Goal: Transaction & Acquisition: Book appointment/travel/reservation

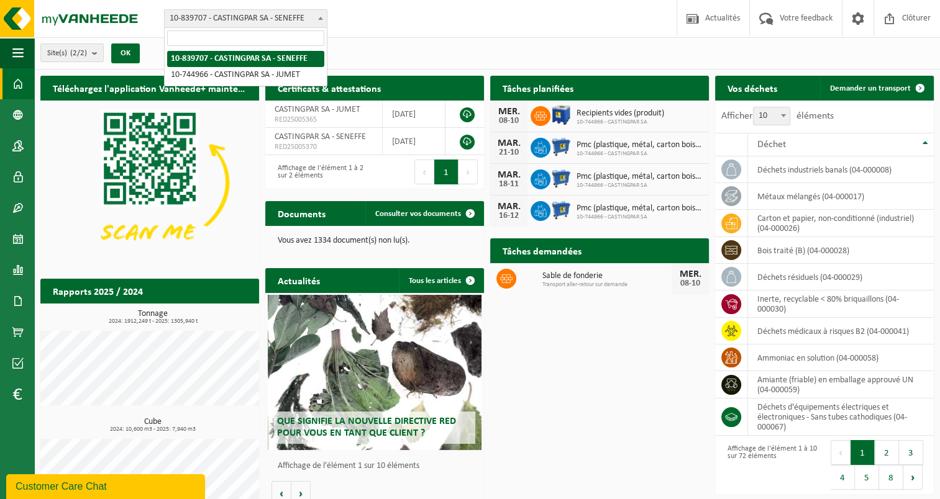
click at [318, 17] on b at bounding box center [320, 18] width 5 height 3
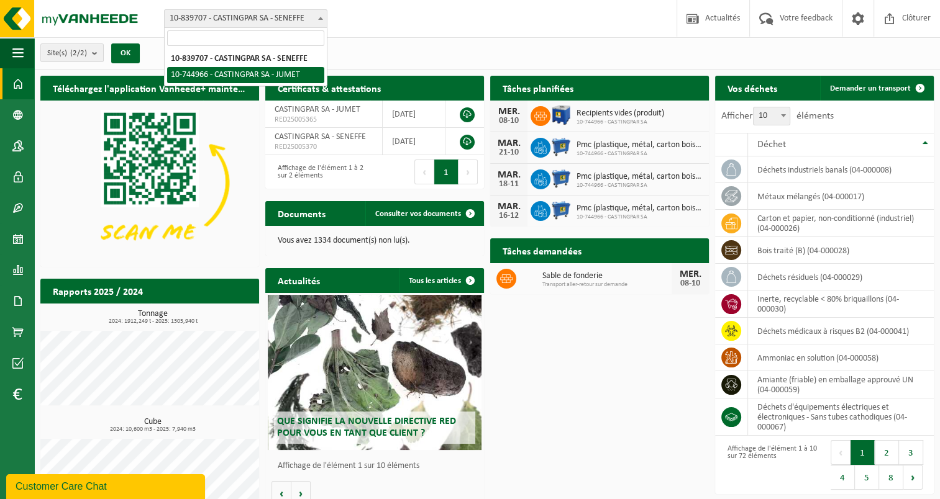
select select "6262"
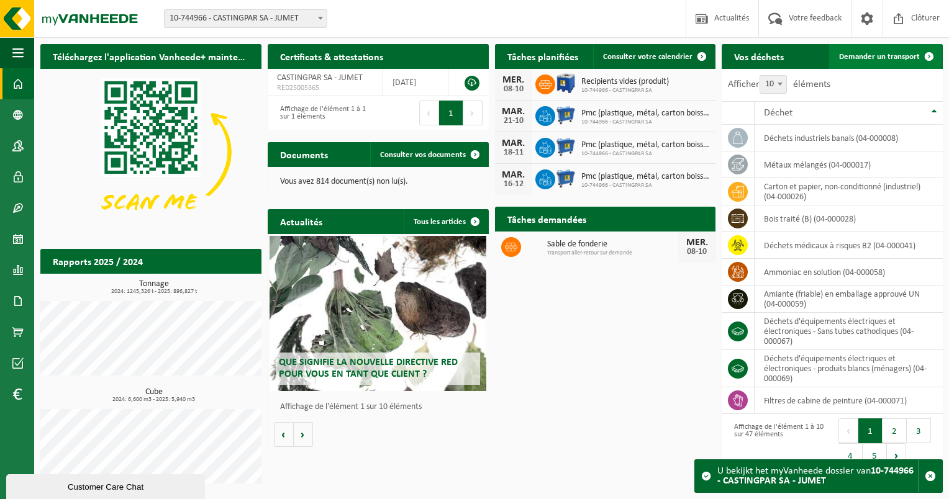
click at [896, 61] on link "Demander un transport" at bounding box center [885, 56] width 112 height 25
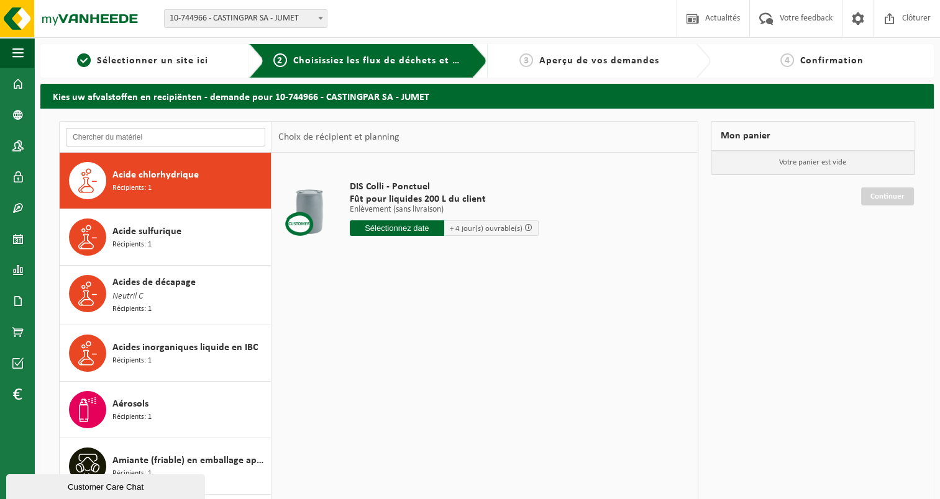
click at [142, 132] on input "text" at bounding box center [165, 137] width 199 height 19
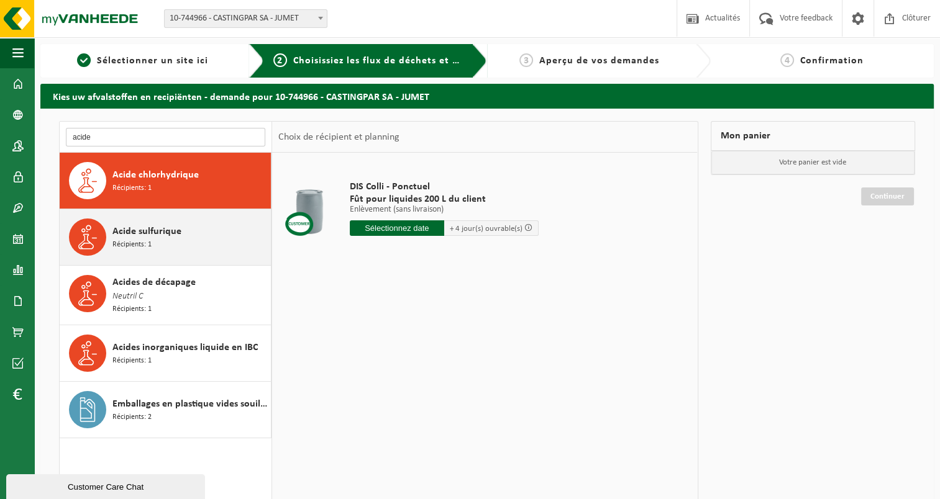
type input "acide"
click at [178, 219] on div "Acide sulfurique Récipients: 1" at bounding box center [189, 237] width 155 height 37
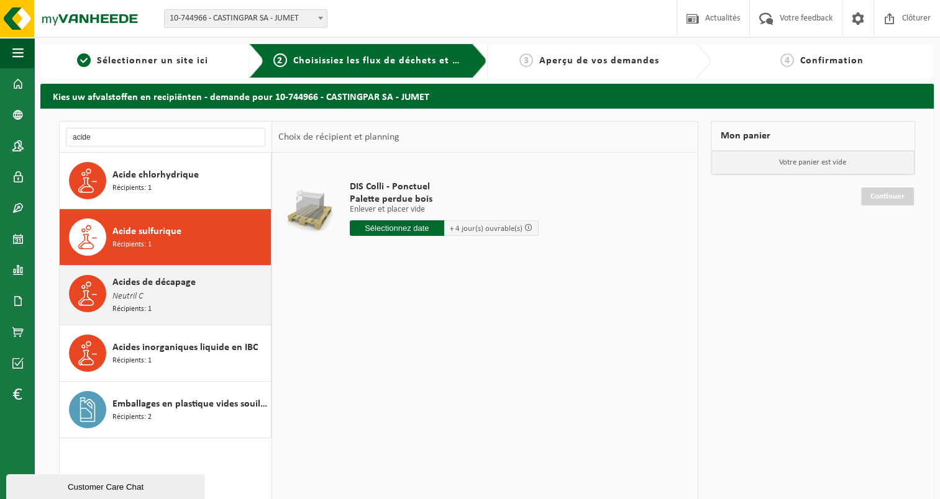
click at [207, 299] on div "Acides de décapage Neutril C Récipients: 1" at bounding box center [189, 295] width 155 height 40
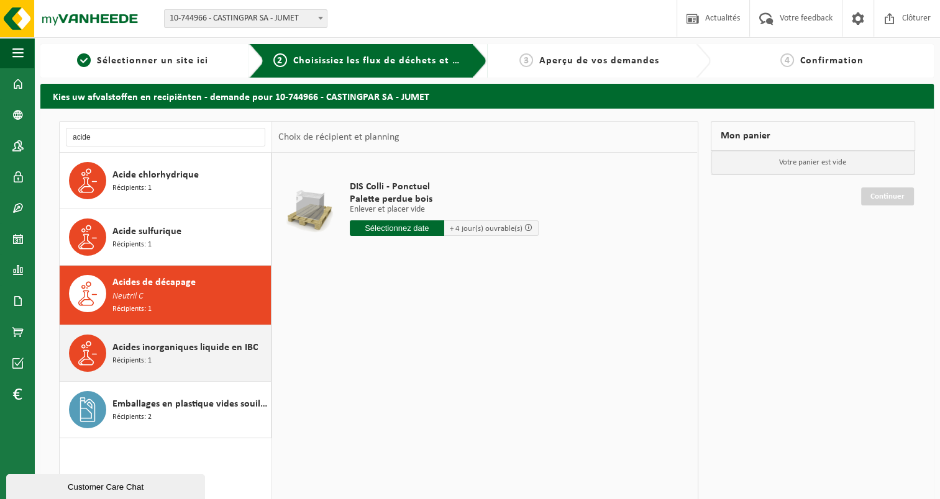
click at [209, 342] on span "Acides inorganiques liquide en IBC" at bounding box center [184, 347] width 145 height 15
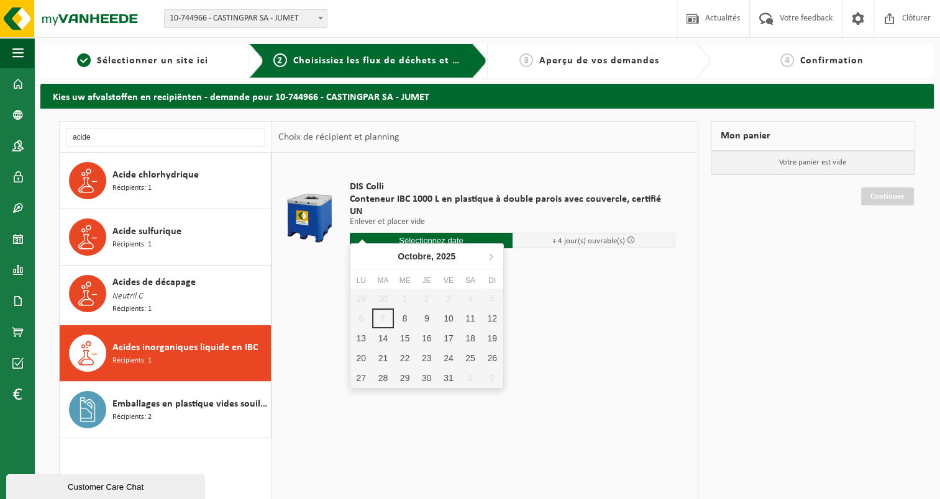
click at [462, 233] on input "text" at bounding box center [431, 241] width 163 height 16
click at [400, 315] on div "8" at bounding box center [405, 319] width 22 height 20
type input "à partir de 2025-10-08"
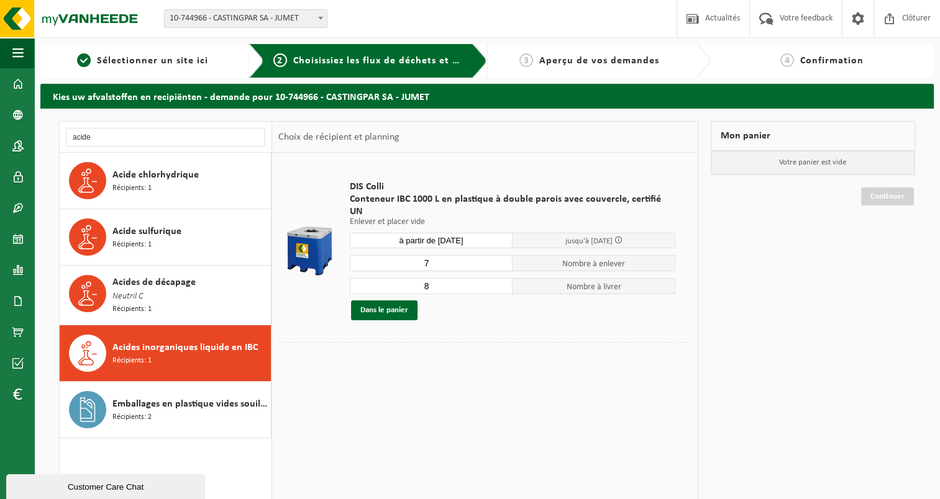
click at [501, 255] on input "7" at bounding box center [431, 263] width 163 height 16
click at [501, 255] on input "6" at bounding box center [431, 263] width 163 height 16
click at [501, 255] on input "5" at bounding box center [431, 263] width 163 height 16
click at [501, 255] on input "4" at bounding box center [431, 263] width 163 height 16
type input "3"
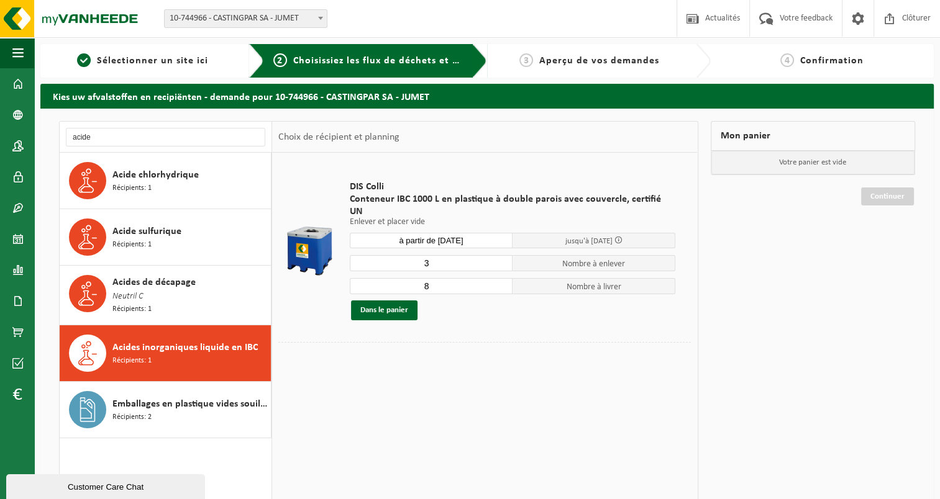
click at [501, 255] on input "3" at bounding box center [431, 263] width 163 height 16
click at [501, 278] on input "7" at bounding box center [431, 286] width 163 height 16
click at [501, 278] on input "6" at bounding box center [431, 286] width 163 height 16
click at [501, 278] on input "5" at bounding box center [431, 286] width 163 height 16
click at [501, 278] on input "4" at bounding box center [431, 286] width 163 height 16
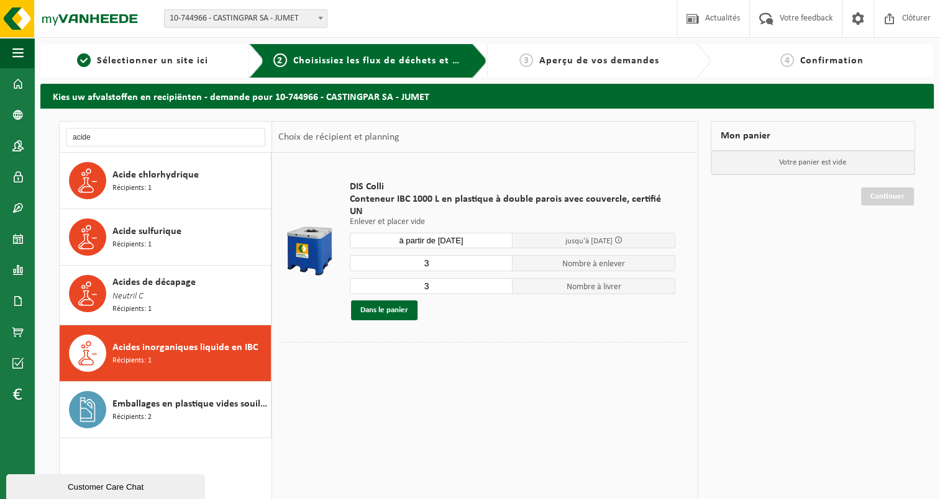
type input "3"
click at [501, 278] on input "3" at bounding box center [431, 286] width 163 height 16
click at [380, 301] on button "Dans le panier" at bounding box center [384, 311] width 66 height 20
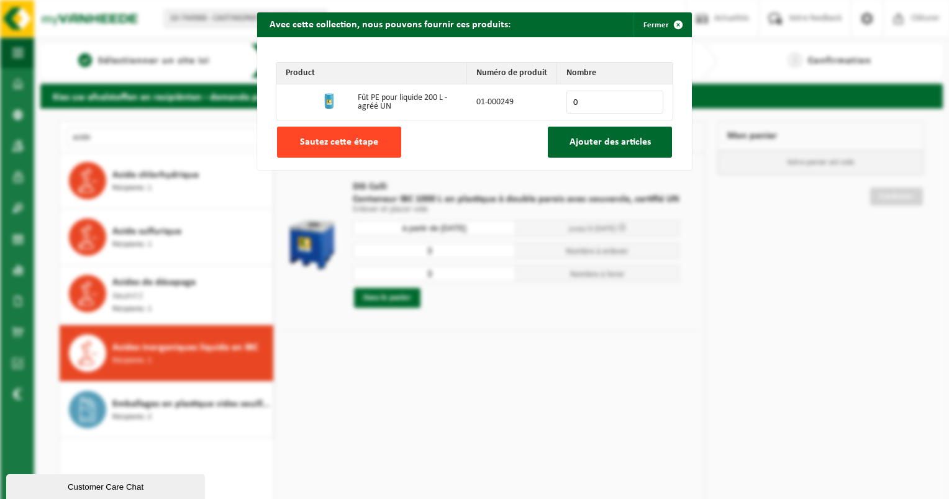
click at [359, 131] on button "Sautez cette étape" at bounding box center [339, 142] width 124 height 31
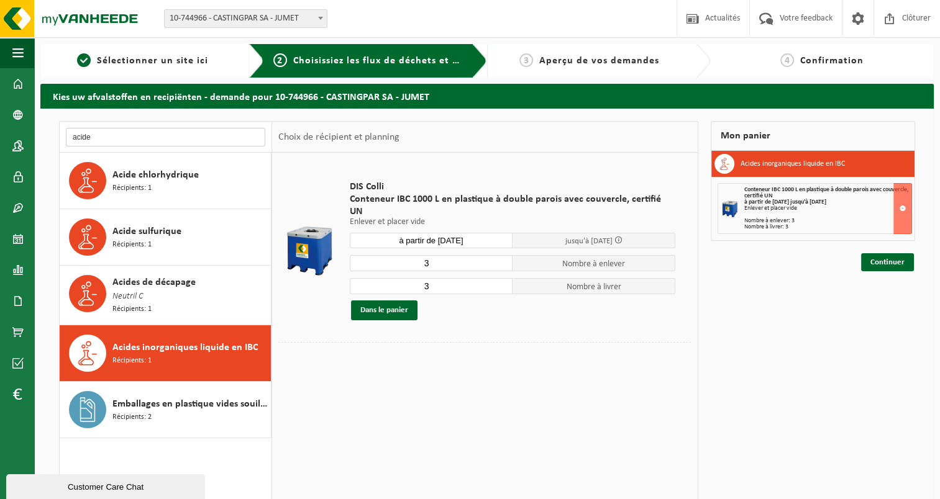
click at [87, 137] on input "acide" at bounding box center [165, 137] width 199 height 19
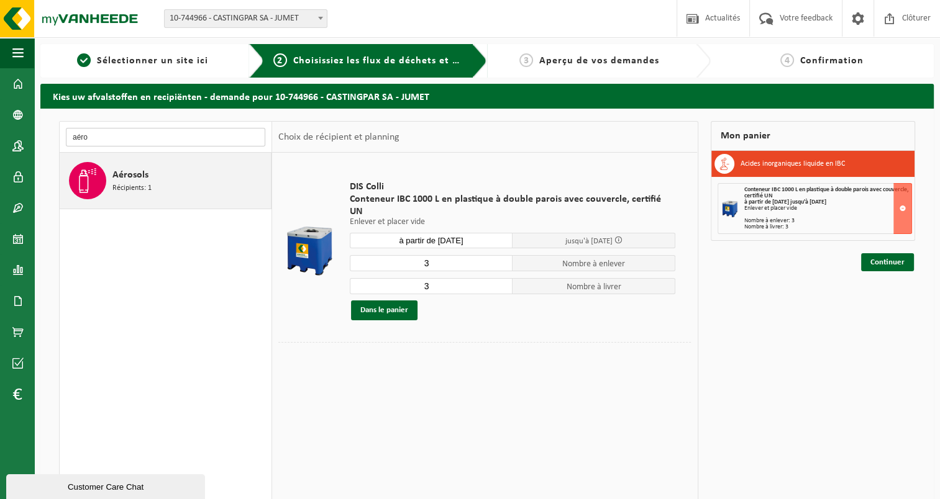
type input "aéro"
click at [132, 181] on span "Aérosols" at bounding box center [130, 175] width 36 height 15
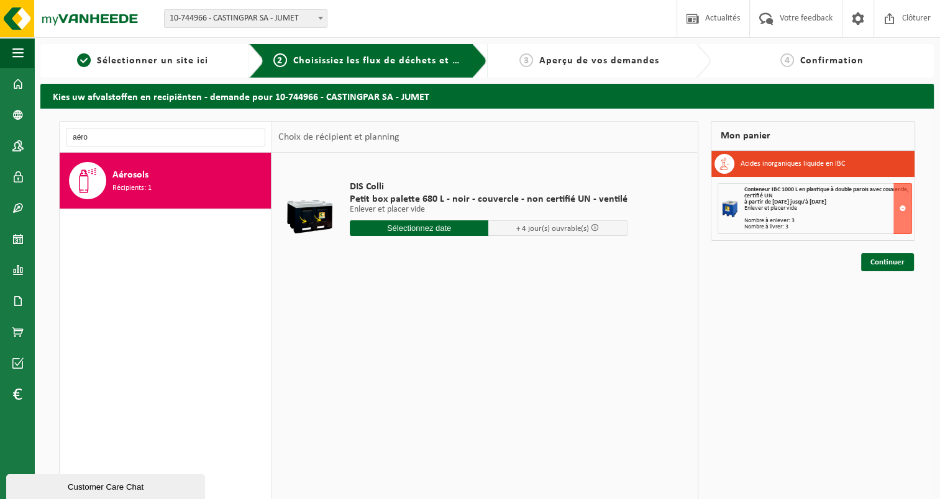
click at [460, 234] on input "text" at bounding box center [419, 229] width 139 height 16
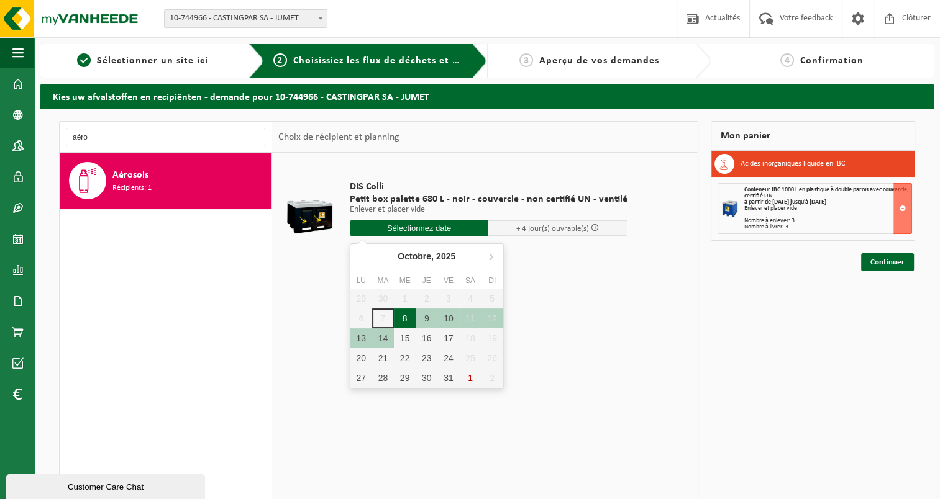
click at [403, 318] on div "8" at bounding box center [405, 319] width 22 height 20
type input "à partir de 2025-10-08"
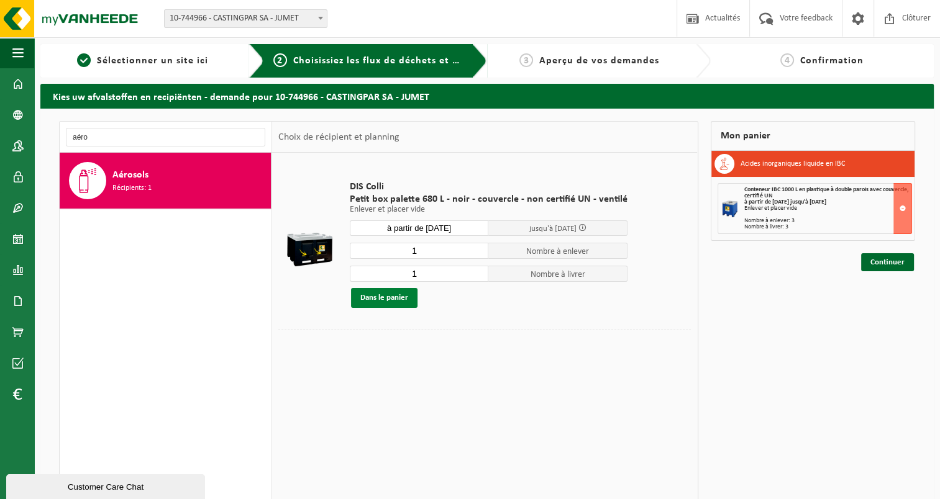
click at [400, 304] on button "Dans le panier" at bounding box center [384, 298] width 66 height 20
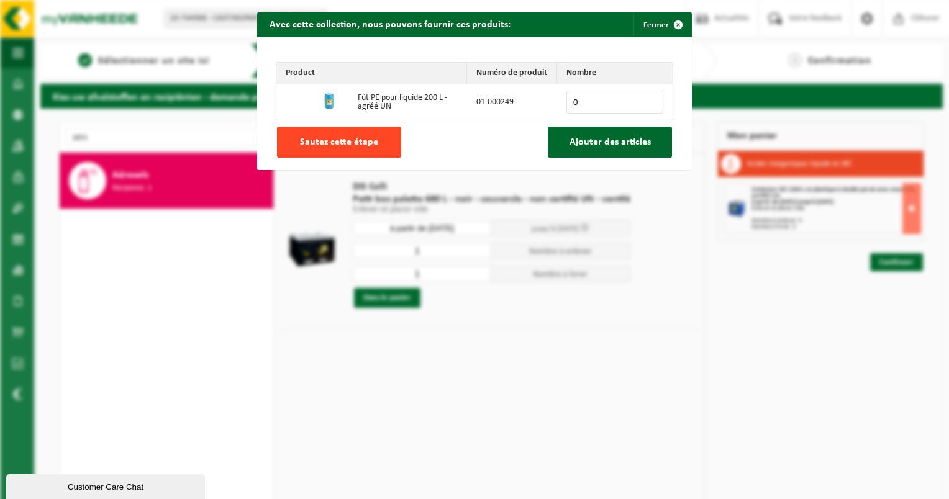
click at [358, 145] on span "Sautez cette étape" at bounding box center [339, 142] width 78 height 10
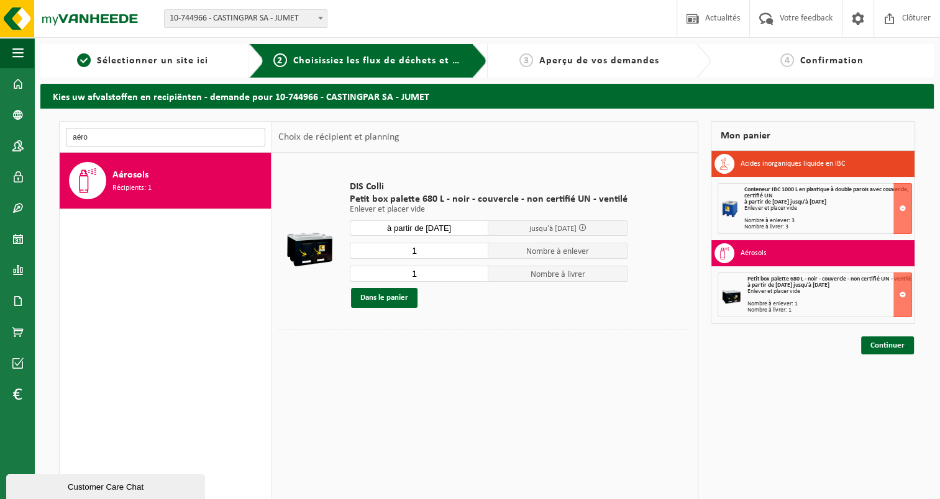
click at [174, 143] on input "aéro" at bounding box center [165, 137] width 199 height 19
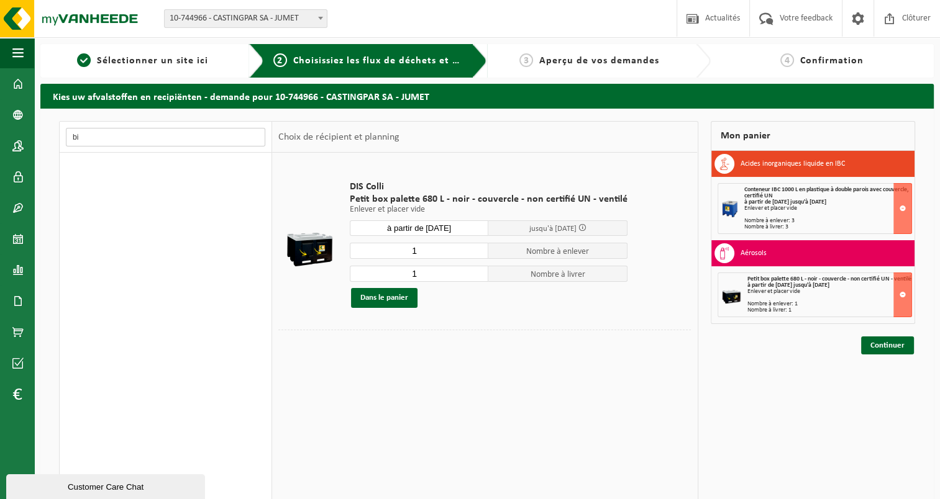
type input "b"
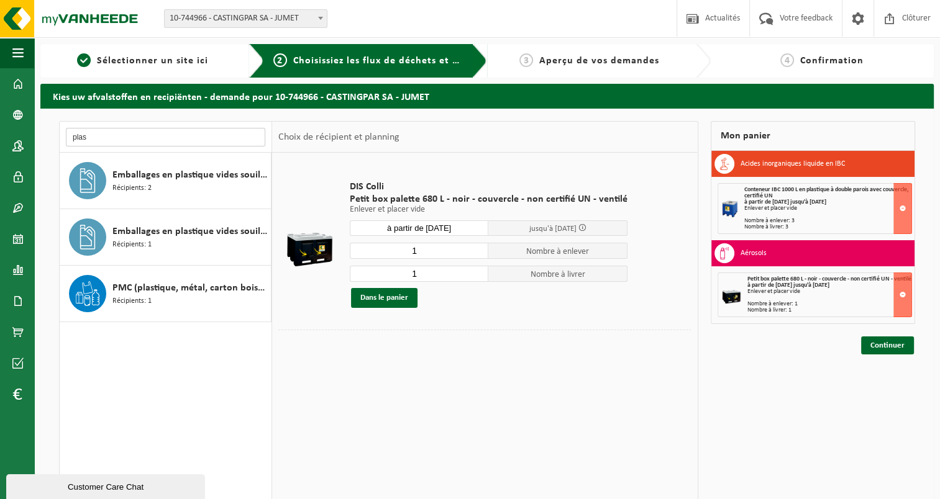
type input "plas"
click at [128, 138] on input "plas" at bounding box center [165, 137] width 199 height 19
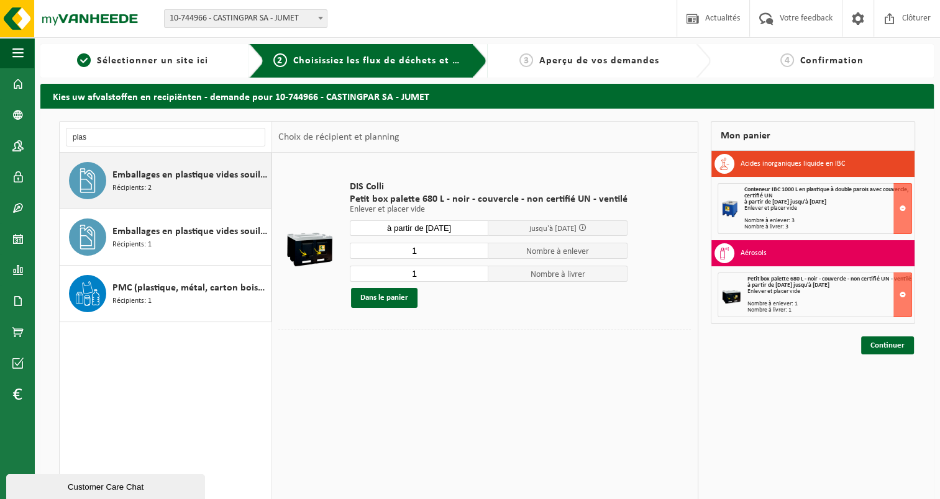
click at [204, 191] on div "Emballages en plastique vides souillés par des acides Récipients: 2" at bounding box center [189, 180] width 155 height 37
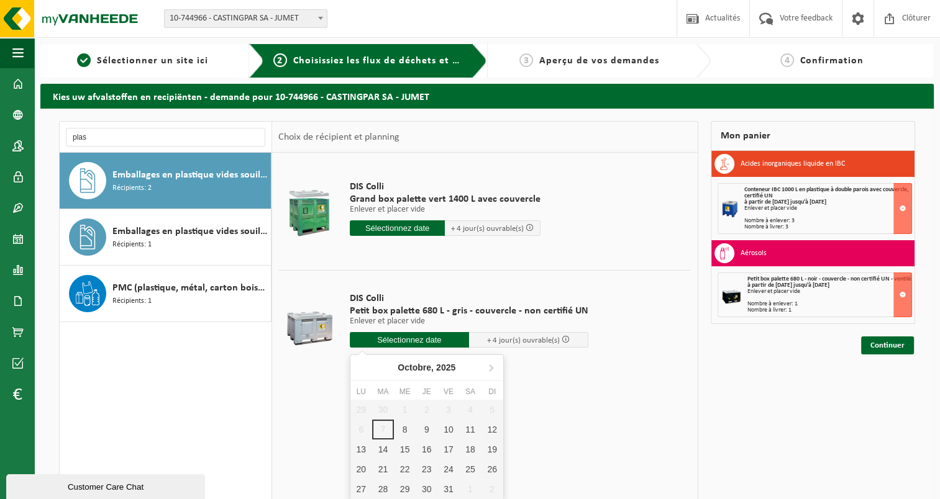
click at [425, 339] on input "text" at bounding box center [409, 340] width 119 height 16
click at [399, 427] on div "8" at bounding box center [405, 430] width 22 height 20
type input "à partir de 2025-10-08"
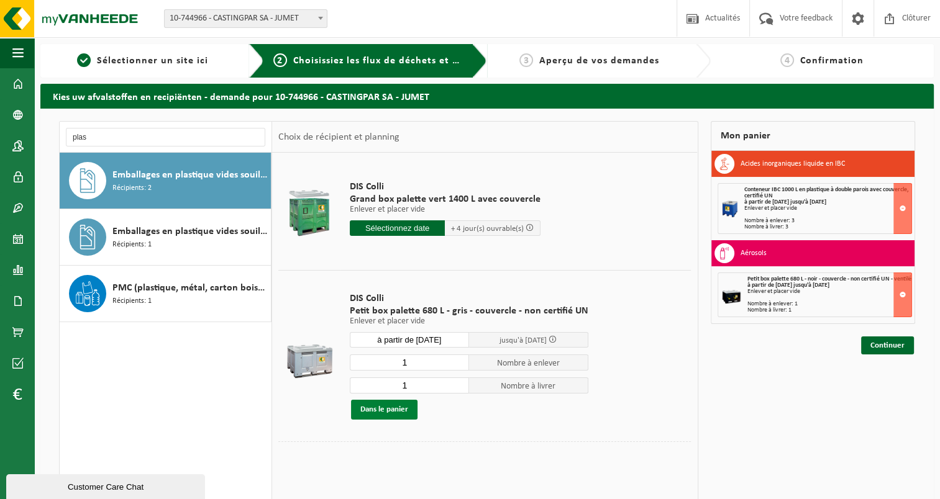
click at [395, 414] on button "Dans le panier" at bounding box center [384, 410] width 66 height 20
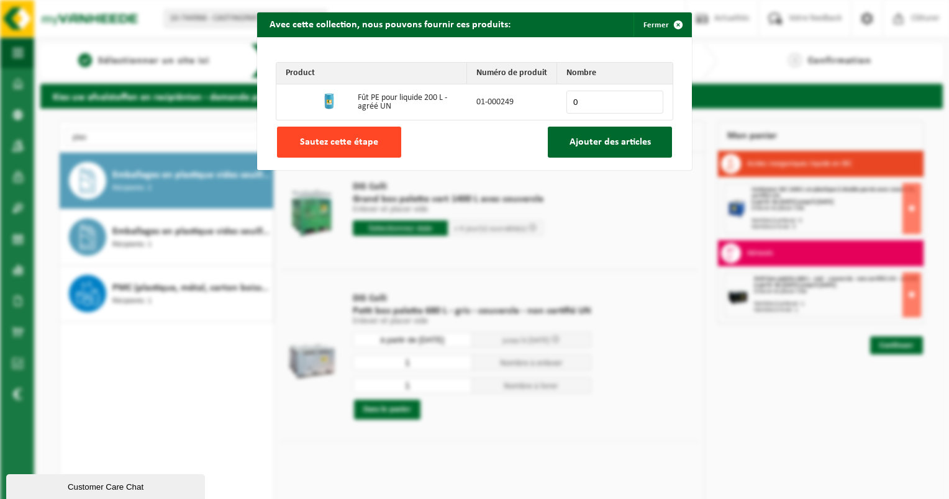
click at [306, 146] on span "Sautez cette étape" at bounding box center [339, 142] width 78 height 10
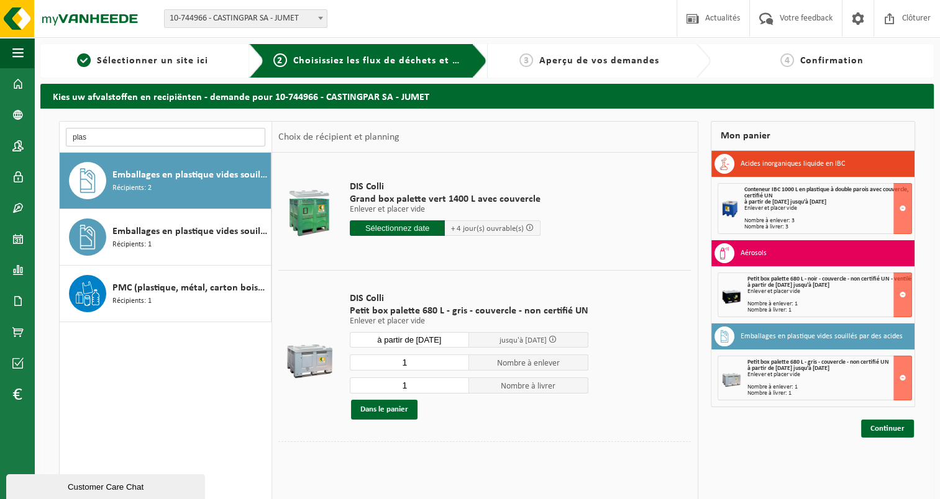
click at [143, 136] on input "plas" at bounding box center [165, 137] width 199 height 19
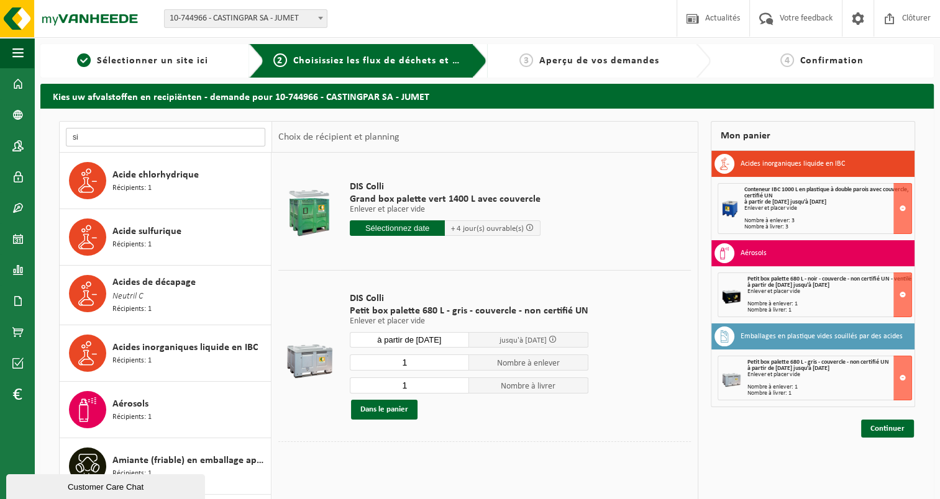
type input "s"
click at [132, 136] on input "text" at bounding box center [165, 137] width 199 height 19
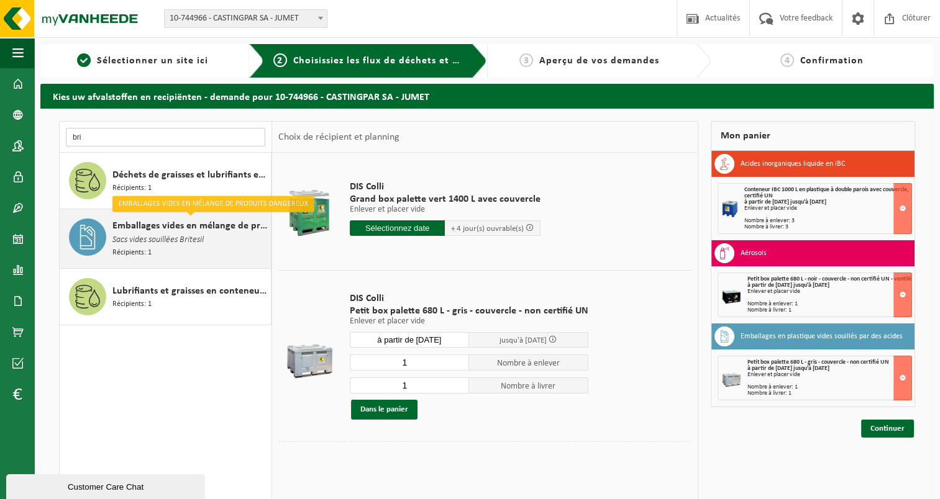
type input "bri"
click at [181, 252] on div "Emballages vides en mélange de produits dangereux Sacs vides souillées Britesil…" at bounding box center [189, 239] width 155 height 40
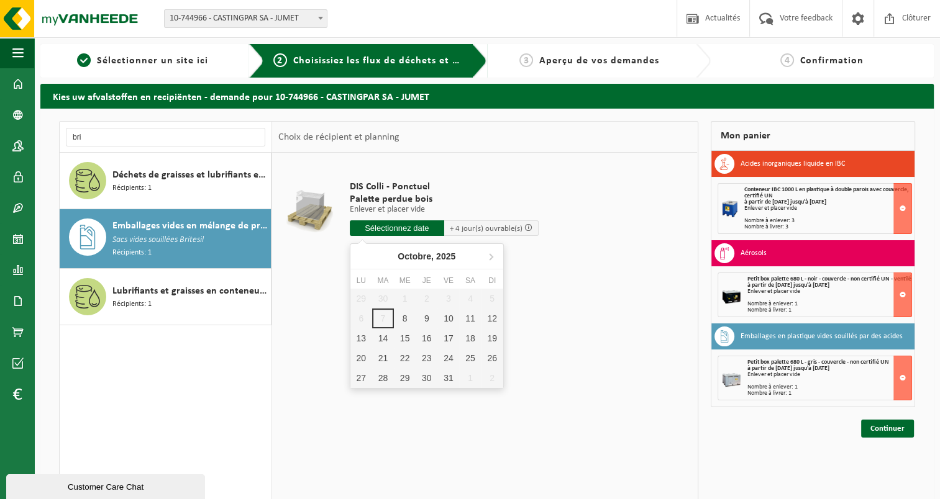
click at [398, 234] on input "text" at bounding box center [397, 229] width 94 height 16
click at [403, 318] on div "8" at bounding box center [405, 319] width 22 height 20
type input "à partir de 2025-10-08"
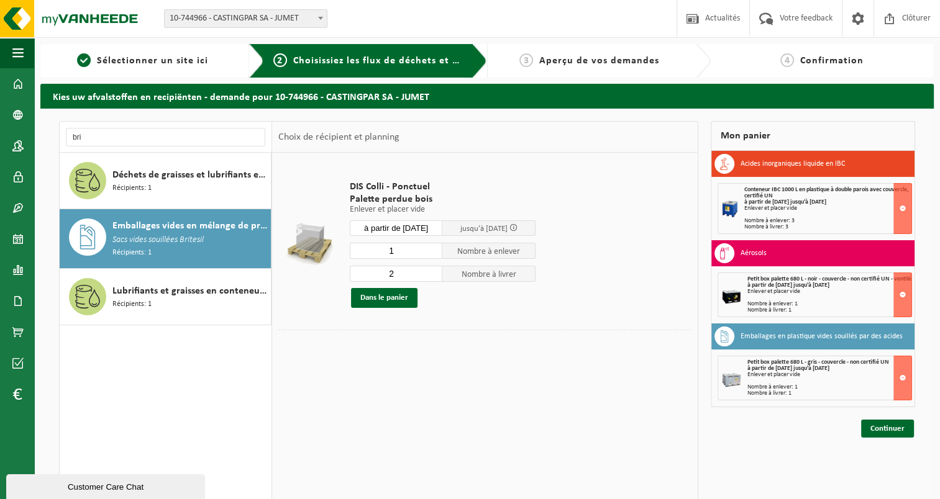
type input "1"
click at [433, 253] on input "1" at bounding box center [396, 251] width 93 height 16
type input "1"
click at [432, 278] on input "1" at bounding box center [396, 274] width 93 height 16
click at [399, 293] on button "Dans le panier" at bounding box center [384, 298] width 66 height 20
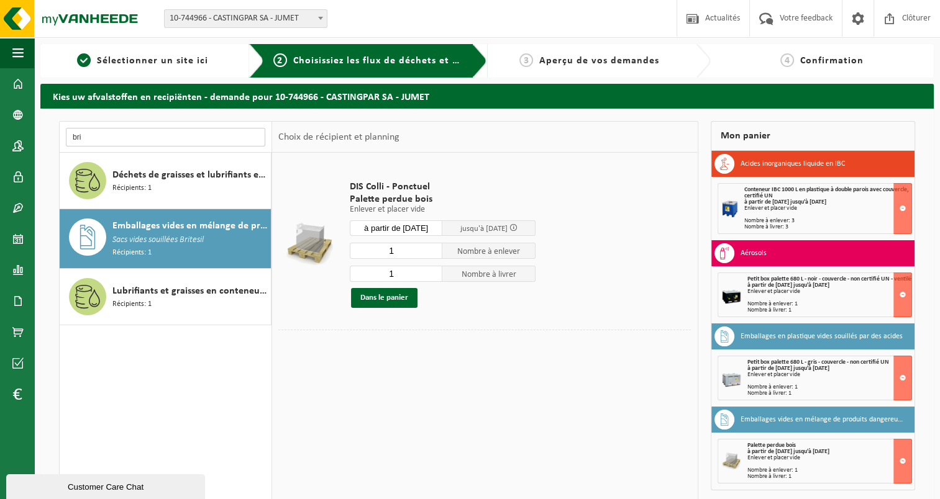
click at [121, 134] on input "bri" at bounding box center [165, 137] width 199 height 19
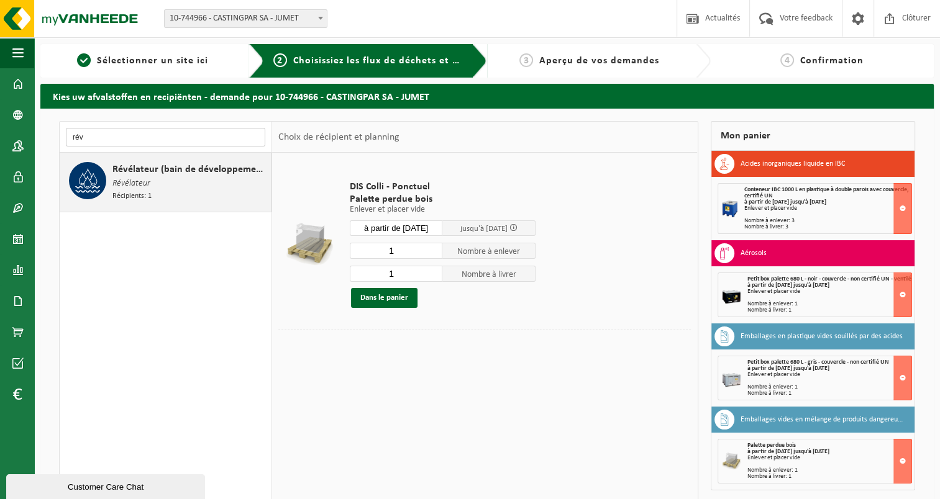
type input "rév"
click at [183, 204] on div "Révélateur (bain de développement) Révélateur Récipients: 1" at bounding box center [166, 182] width 212 height 59
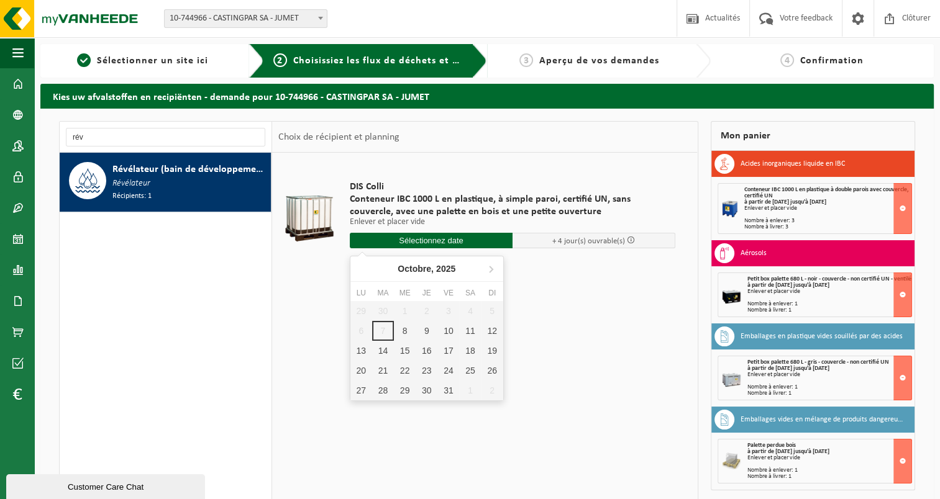
click at [415, 245] on input "text" at bounding box center [431, 241] width 163 height 16
click at [407, 328] on div "8" at bounding box center [405, 331] width 22 height 20
type input "à partir de 2025-10-08"
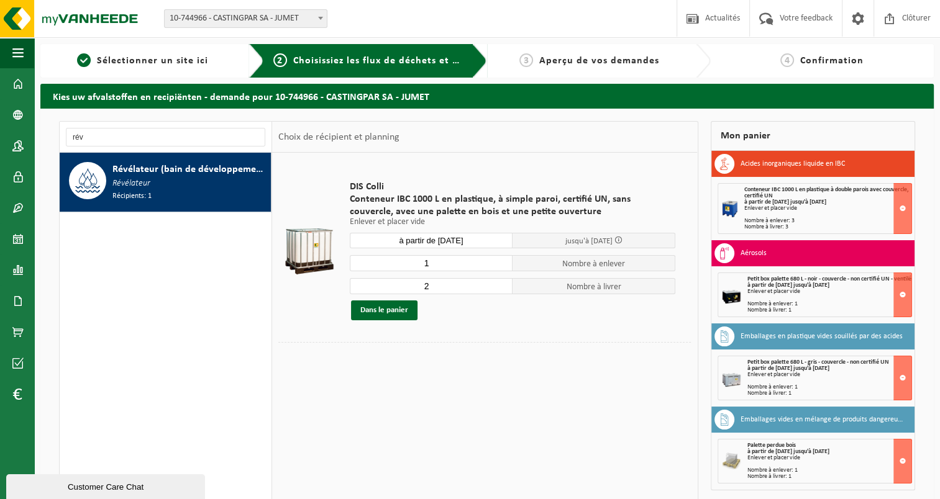
type input "1"
click at [503, 266] on input "1" at bounding box center [431, 263] width 163 height 16
type input "1"
click at [503, 289] on input "1" at bounding box center [431, 286] width 163 height 16
click at [396, 311] on button "Dans le panier" at bounding box center [384, 311] width 66 height 20
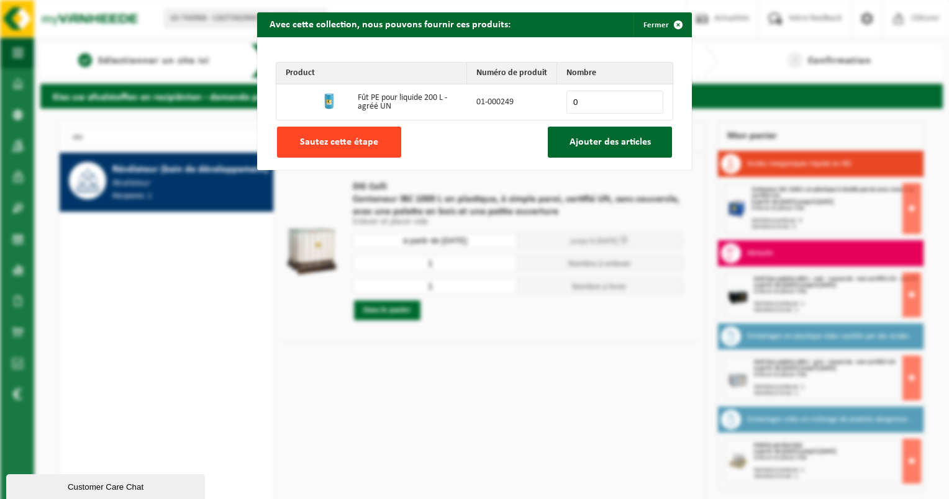
click at [339, 140] on span "Sautez cette étape" at bounding box center [339, 142] width 78 height 10
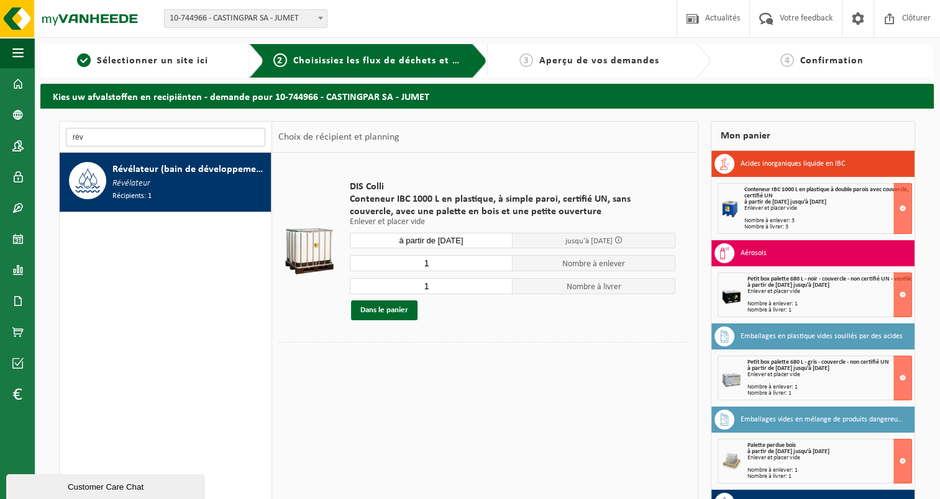
click at [125, 129] on input "rév" at bounding box center [165, 137] width 199 height 19
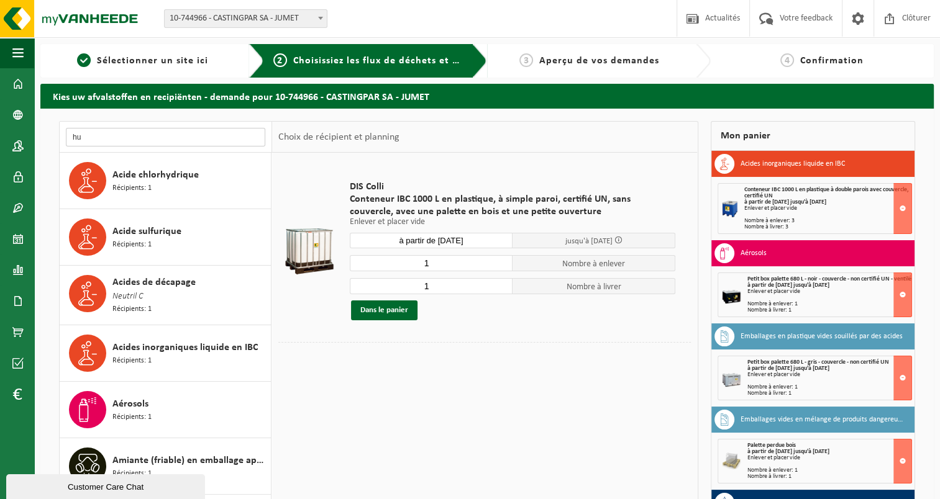
type input "h"
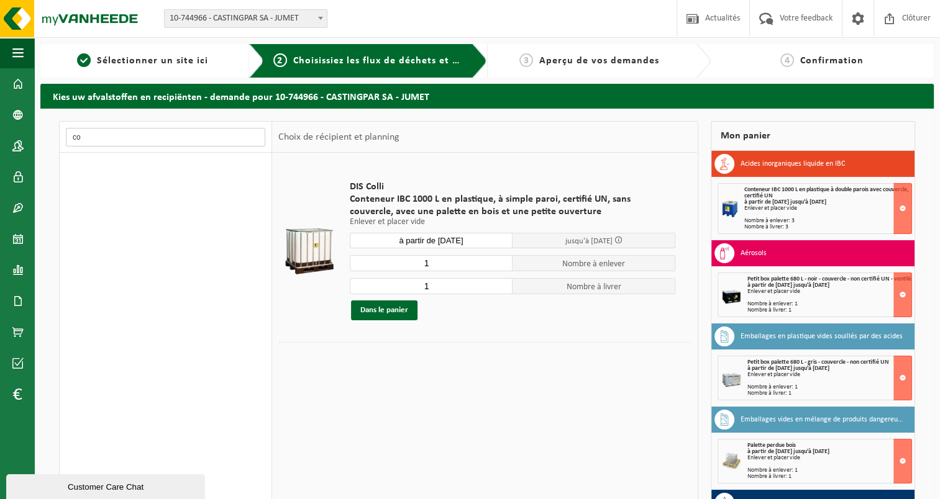
type input "c"
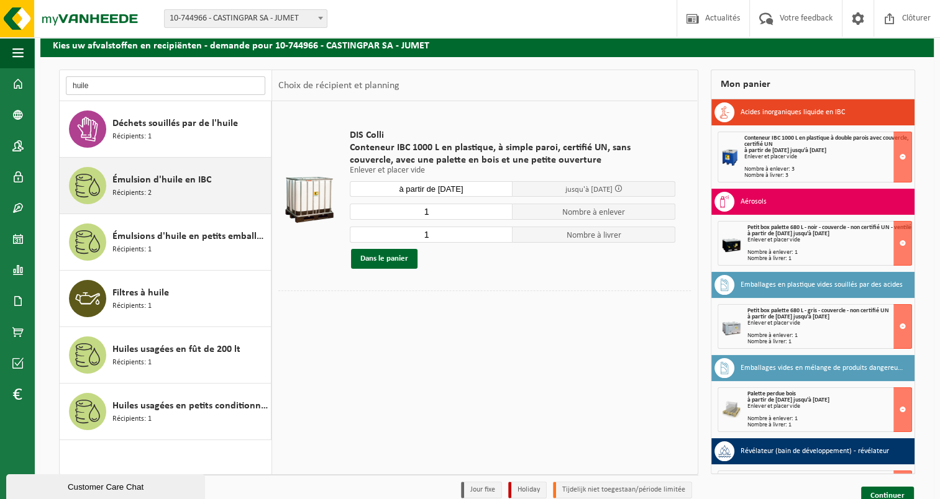
scroll to position [57, 0]
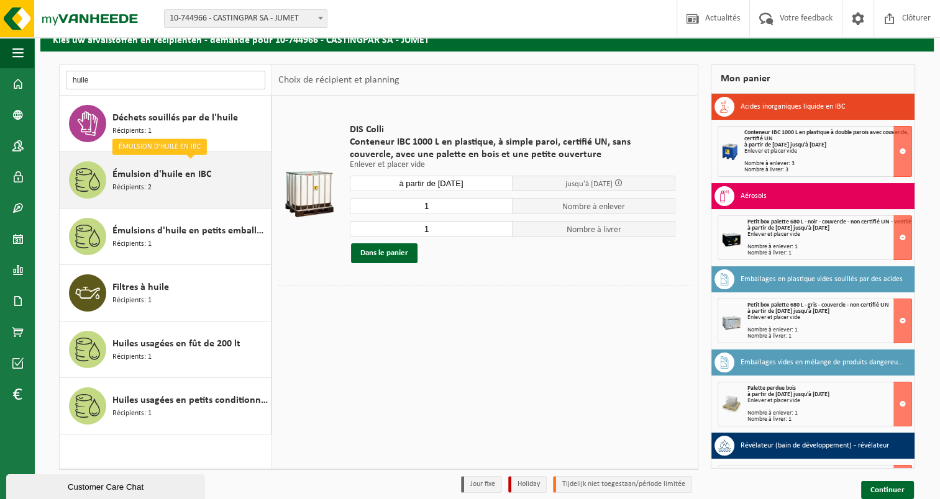
type input "huile"
click at [216, 183] on div "Émulsion d'huile en IBC Récipients: 2" at bounding box center [189, 180] width 155 height 37
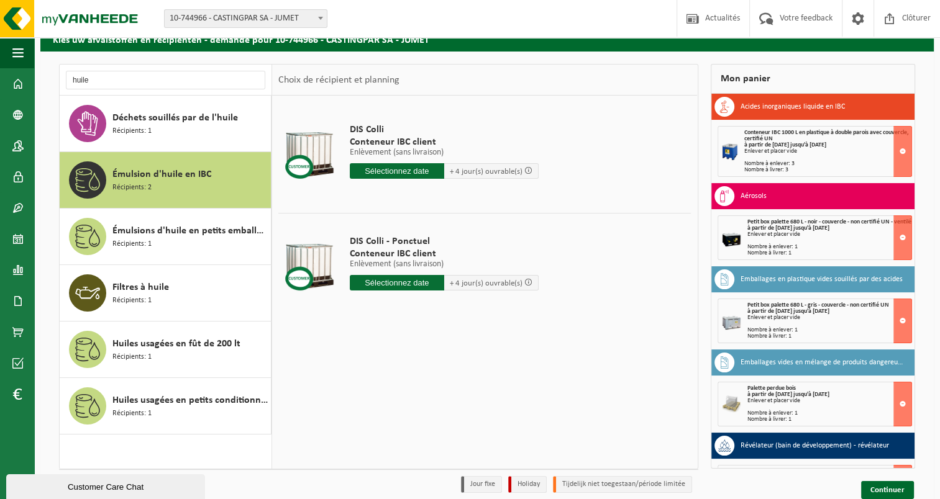
click at [216, 183] on div "Émulsion d'huile en IBC Récipients: 2" at bounding box center [189, 180] width 155 height 37
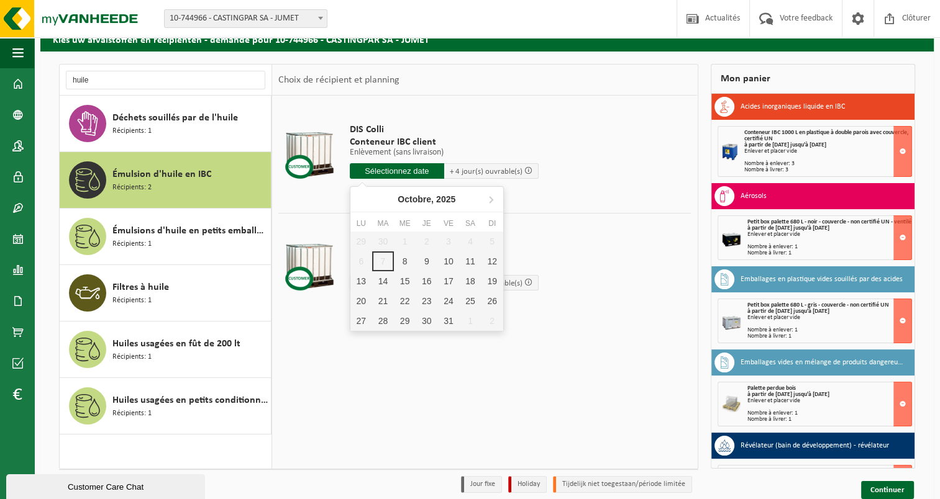
click at [393, 171] on input "text" at bounding box center [397, 171] width 94 height 16
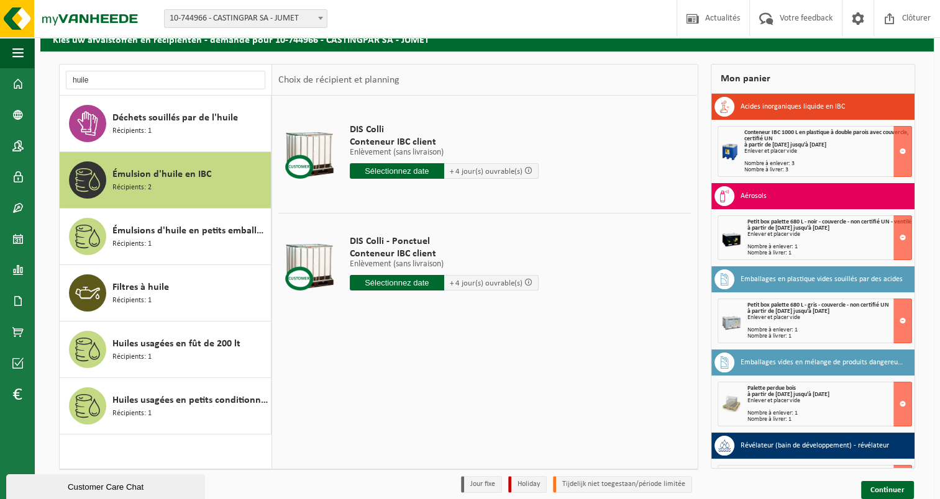
click at [527, 148] on p "Enlèvement (sans livraison)" at bounding box center [444, 152] width 189 height 9
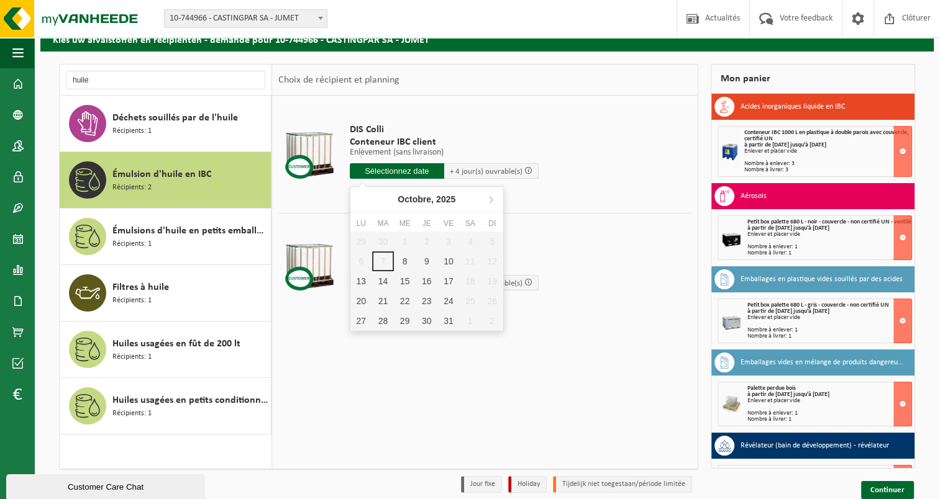
click at [403, 175] on input "text" at bounding box center [397, 171] width 94 height 16
click at [404, 258] on div "8" at bounding box center [405, 262] width 22 height 20
type input "à partir de 2025-10-08"
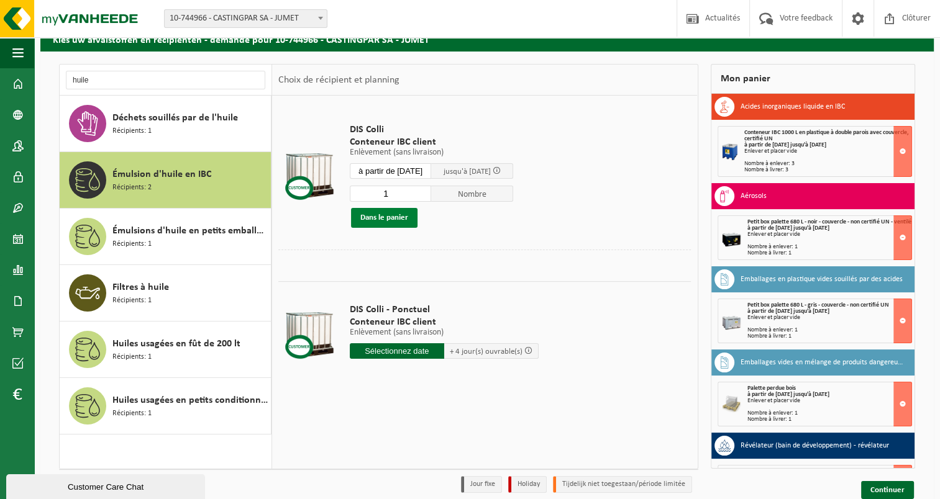
click at [400, 223] on button "Dans le panier" at bounding box center [384, 218] width 66 height 20
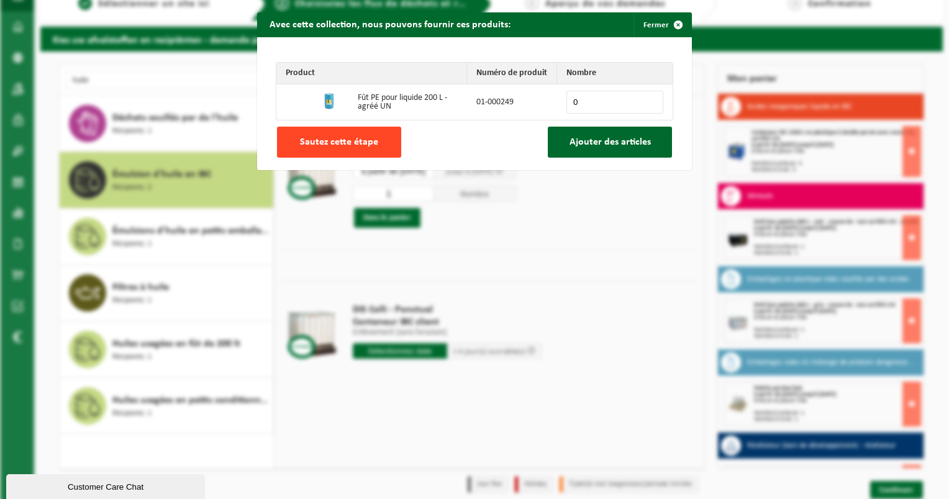
click at [332, 137] on span "Sautez cette étape" at bounding box center [339, 142] width 78 height 10
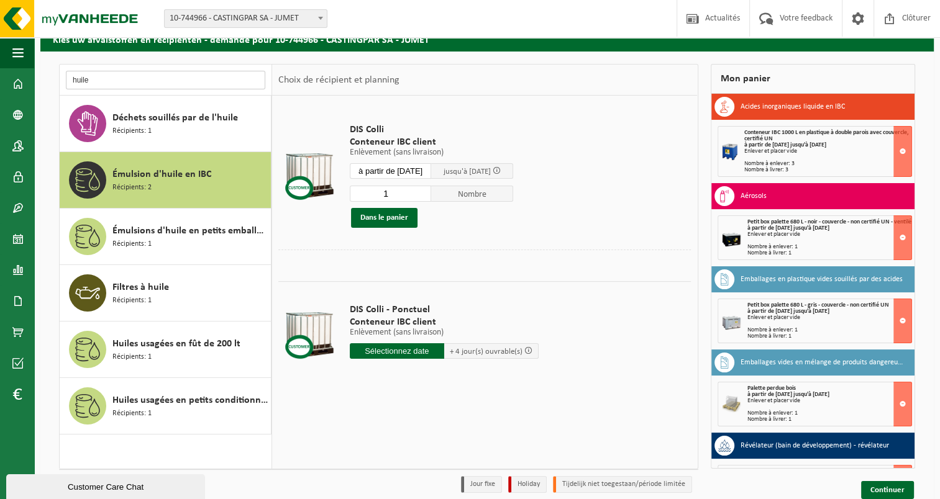
click at [201, 82] on input "huile" at bounding box center [165, 80] width 199 height 19
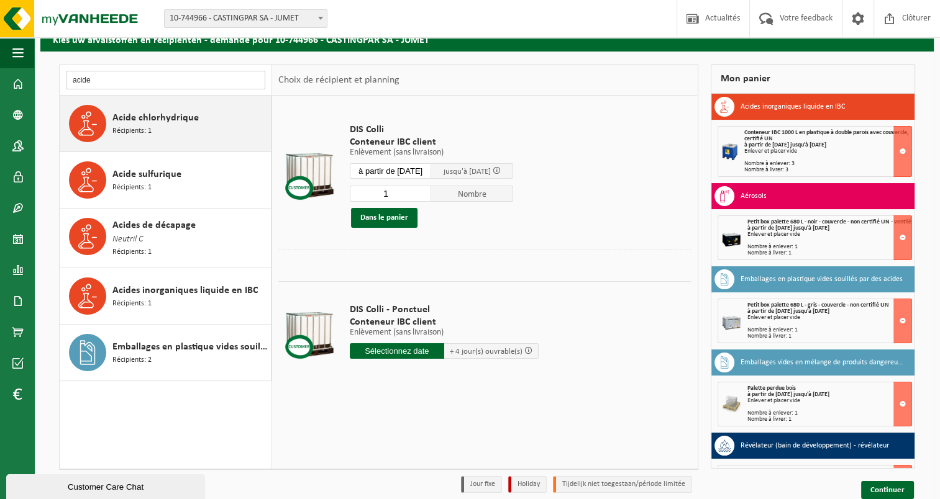
type input "acide"
click at [211, 121] on div "Acide chlorhydrique Récipients: 1" at bounding box center [189, 123] width 155 height 37
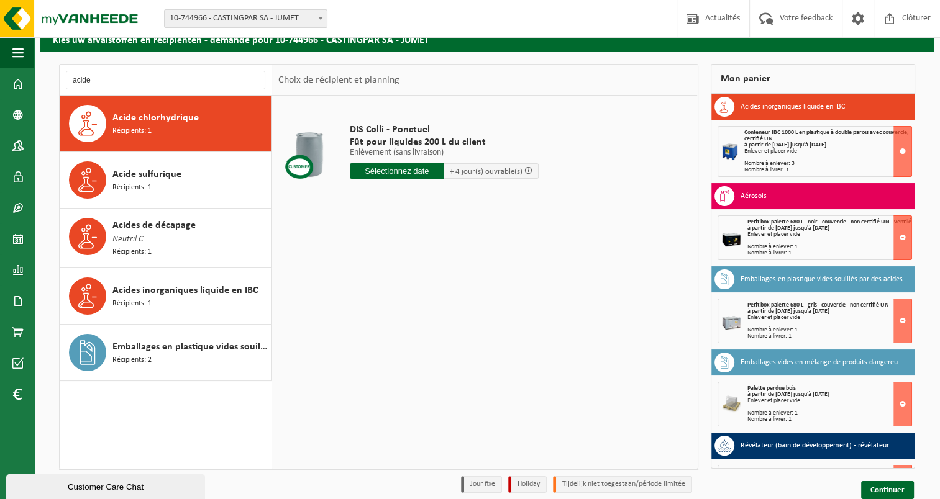
click at [396, 176] on input "text" at bounding box center [397, 171] width 94 height 16
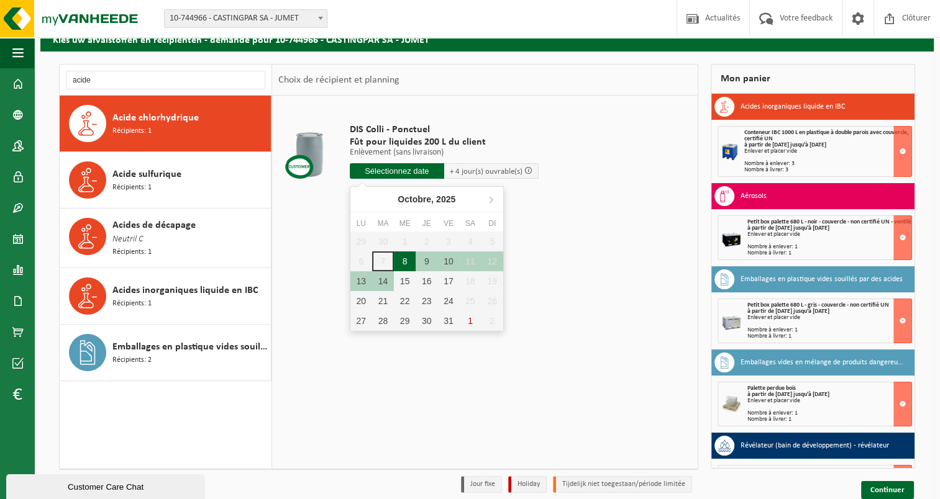
click at [403, 262] on div "8" at bounding box center [405, 262] width 22 height 20
type input "à partir de 2025-10-08"
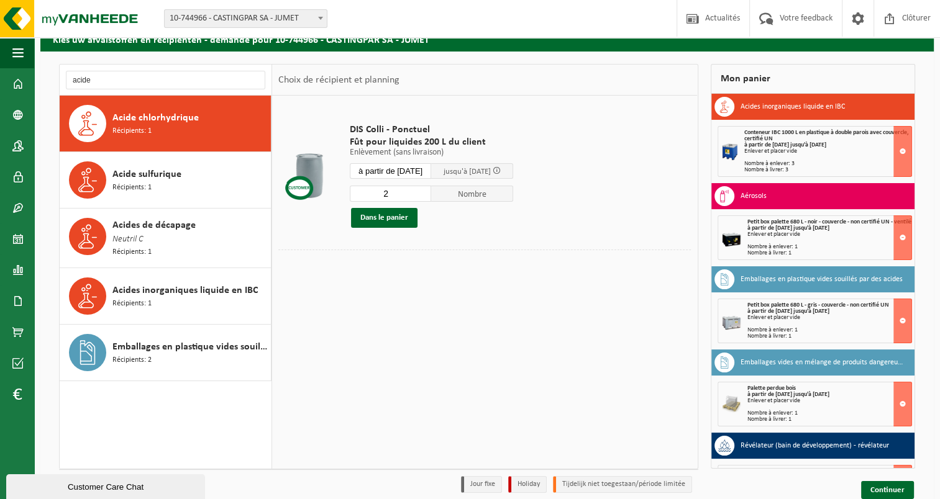
click at [427, 190] on input "2" at bounding box center [391, 194] width 82 height 16
click at [427, 190] on input "3" at bounding box center [391, 194] width 82 height 16
type input "4"
click at [427, 190] on input "4" at bounding box center [391, 194] width 82 height 16
click at [386, 217] on button "Dans le panier" at bounding box center [384, 218] width 66 height 20
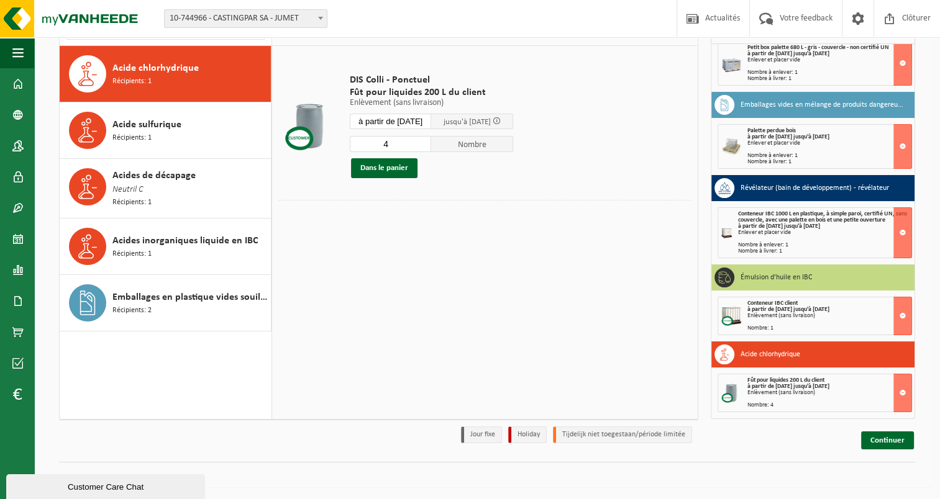
scroll to position [0, 0]
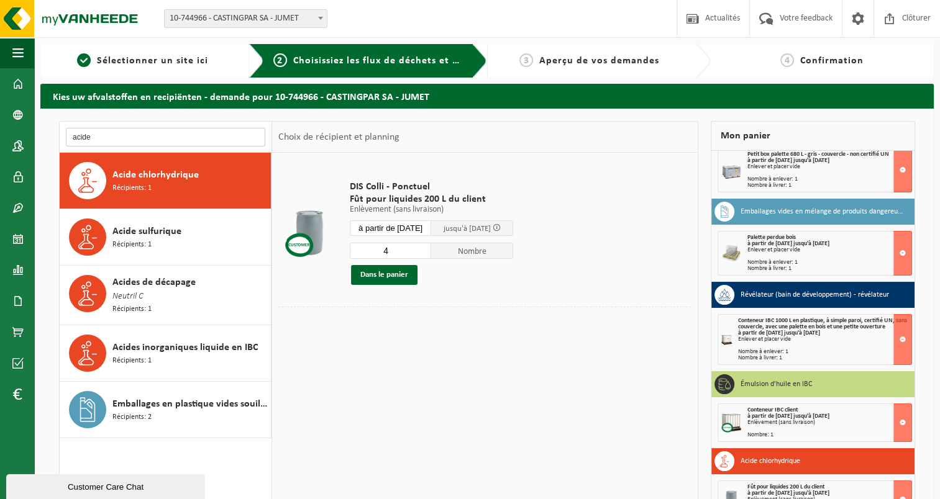
click at [189, 135] on input "acide" at bounding box center [165, 137] width 199 height 19
type input "acide"
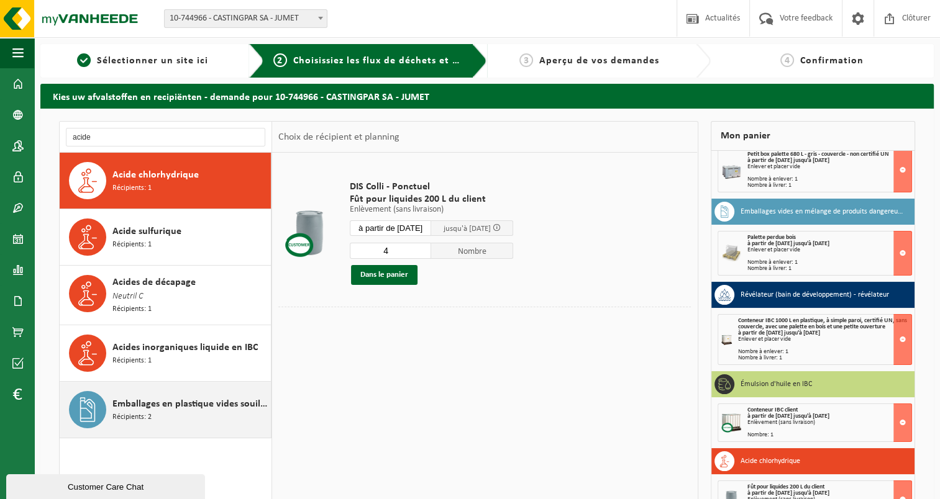
click at [198, 421] on div "Emballages en plastique vides souillés par des acides Récipients: 2" at bounding box center [189, 409] width 155 height 37
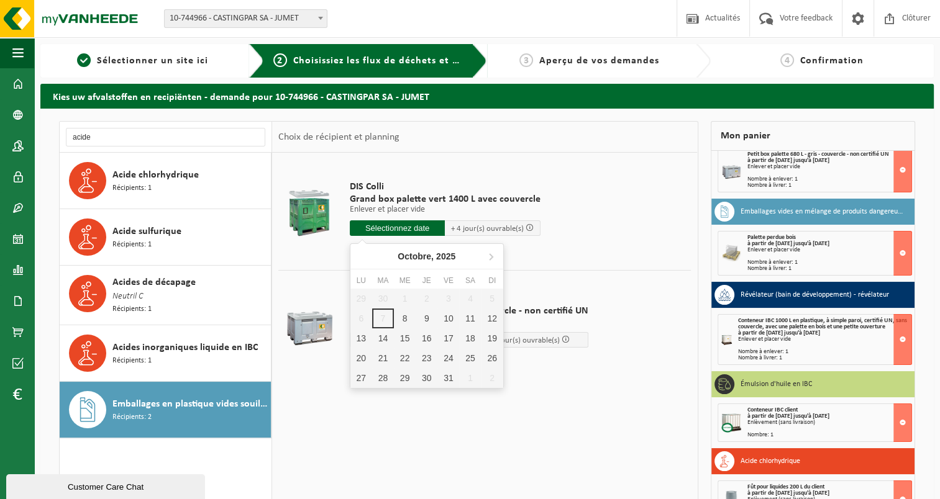
click at [398, 232] on input "text" at bounding box center [398, 229] width 96 height 16
click at [404, 321] on div "8" at bounding box center [405, 319] width 22 height 20
type input "à partir de 2025-10-08"
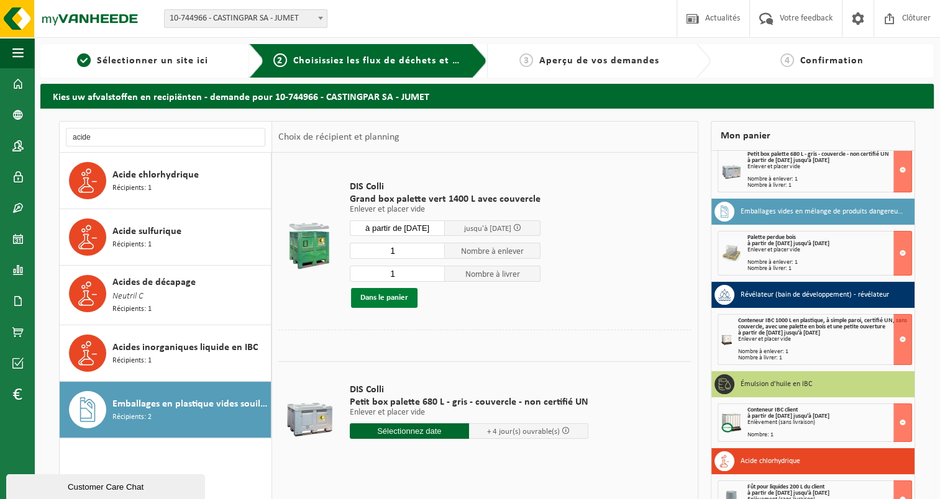
click at [395, 299] on button "Dans le panier" at bounding box center [384, 298] width 66 height 20
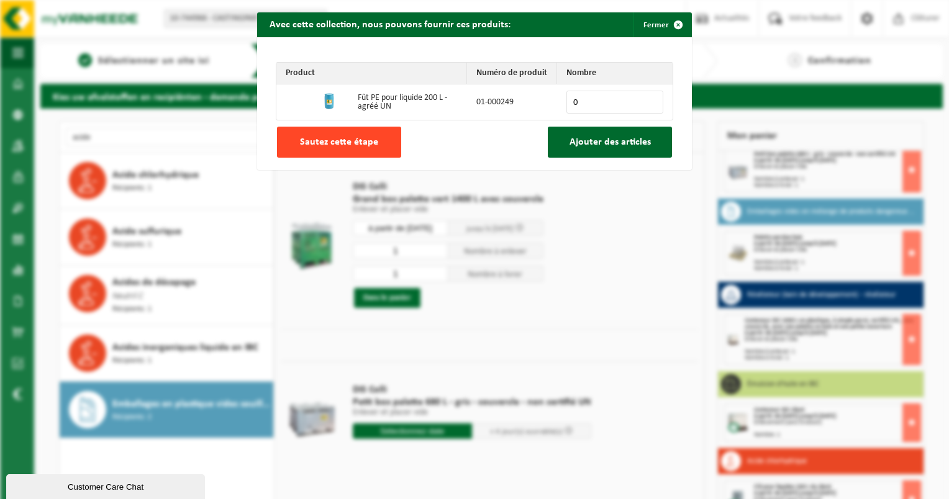
click at [338, 138] on span "Sautez cette étape" at bounding box center [339, 142] width 78 height 10
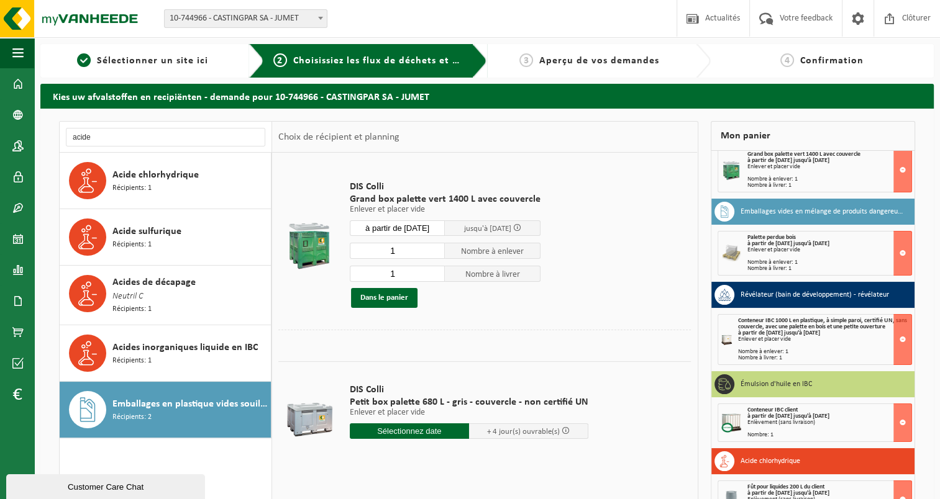
scroll to position [107, 0]
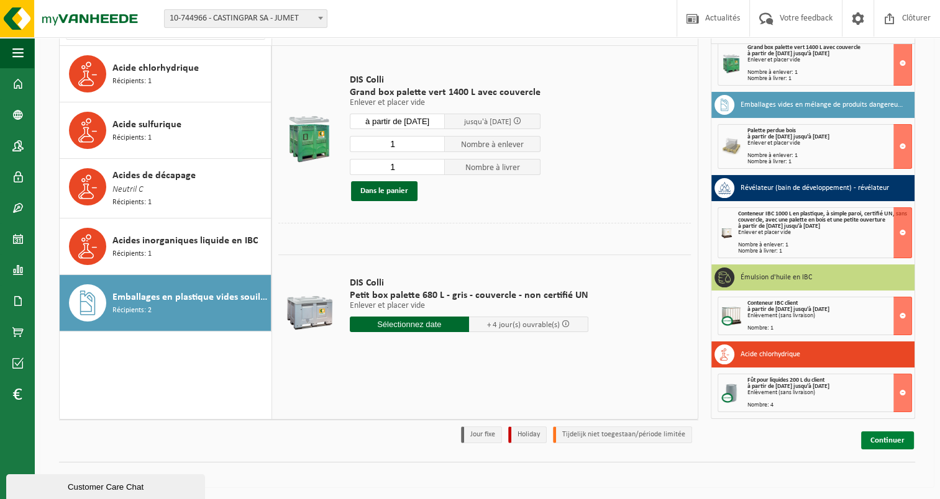
click at [904, 435] on link "Continuer" at bounding box center [887, 441] width 53 height 18
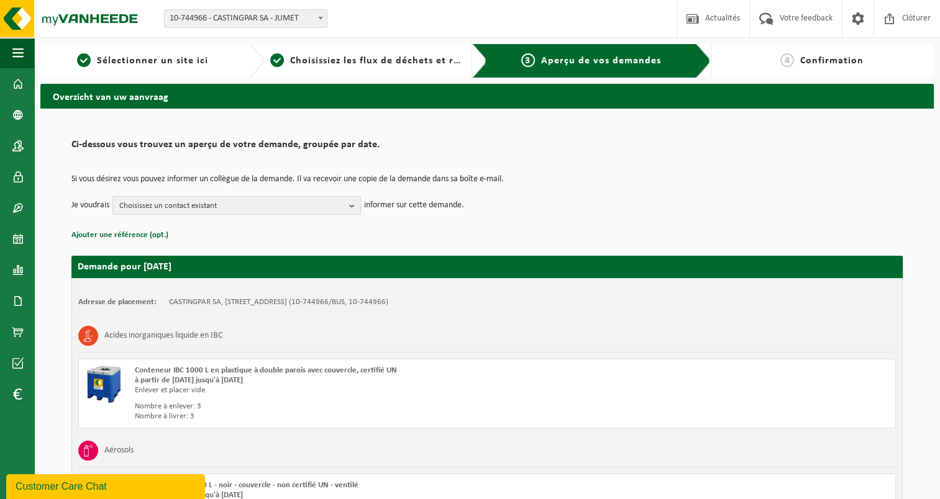
click at [303, 203] on span "Choisissez un contact existant" at bounding box center [231, 206] width 225 height 19
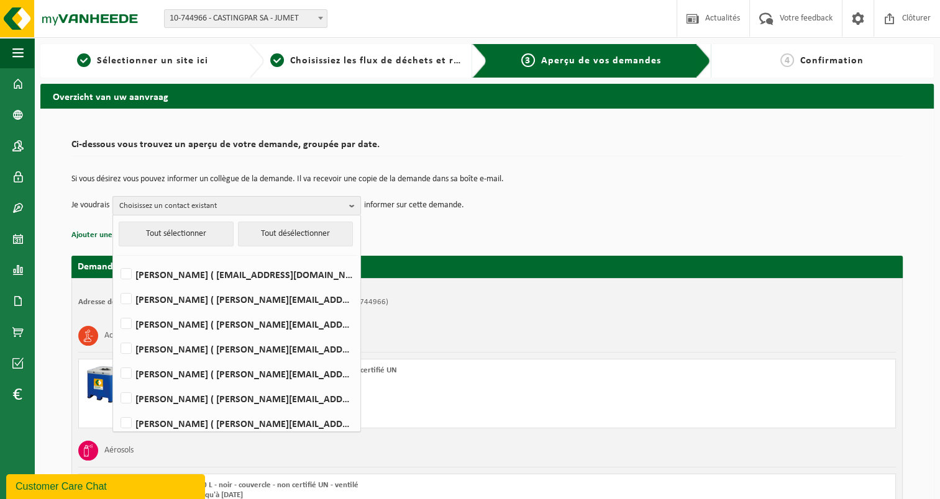
click at [303, 203] on span "Choisissez un contact existant" at bounding box center [231, 206] width 225 height 19
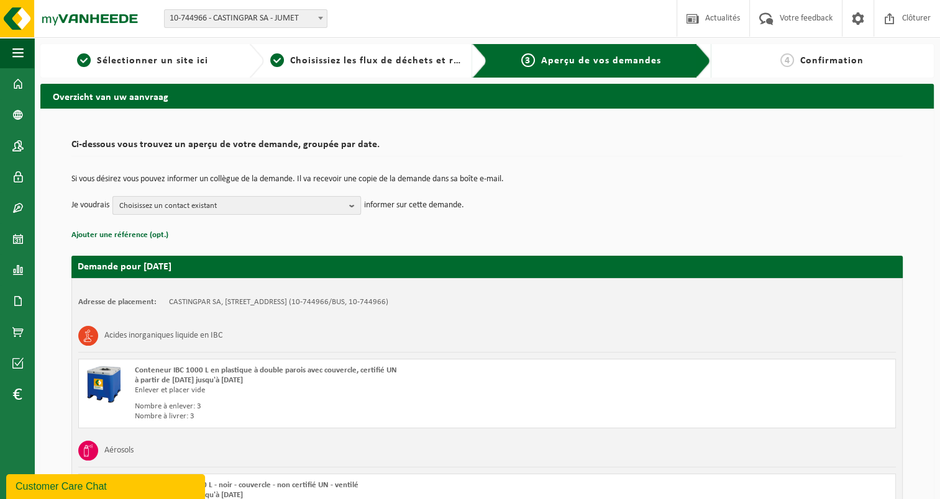
click at [303, 203] on span "Choisissez un contact existant" at bounding box center [231, 206] width 225 height 19
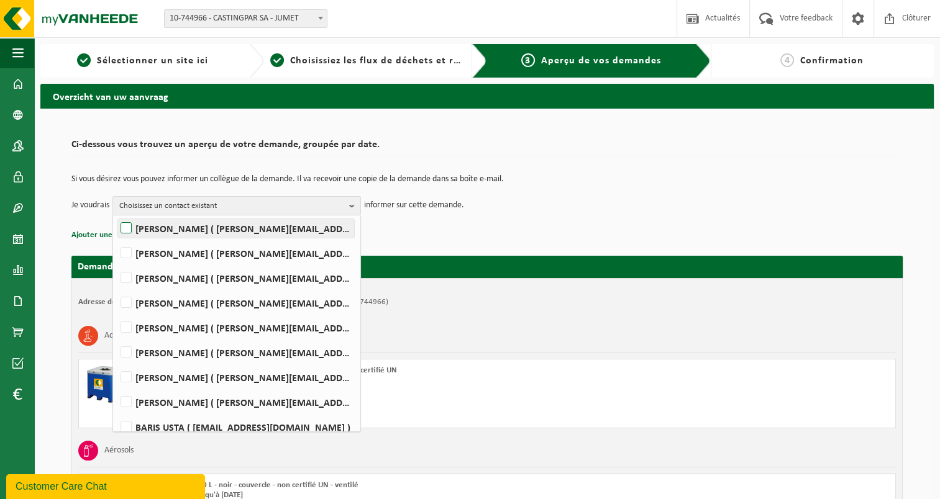
scroll to position [106, 0]
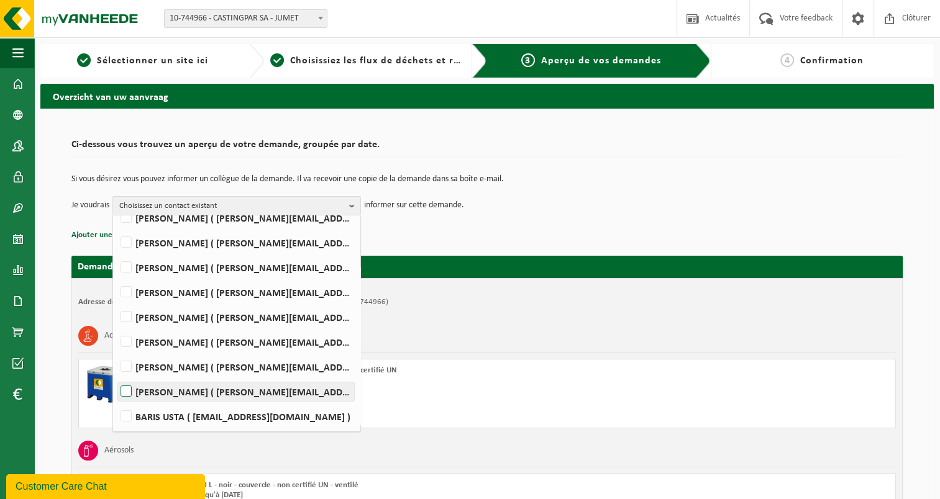
click at [128, 389] on label "Rudy Nigro ( rudy.nigro@castingpar.com )" at bounding box center [236, 392] width 236 height 19
click at [116, 376] on input "Rudy Nigro ( rudy.nigro@castingpar.com )" at bounding box center [116, 376] width 1 height 1
checkbox input "true"
click at [483, 241] on p "Ajouter une référence (opt.)" at bounding box center [486, 235] width 831 height 16
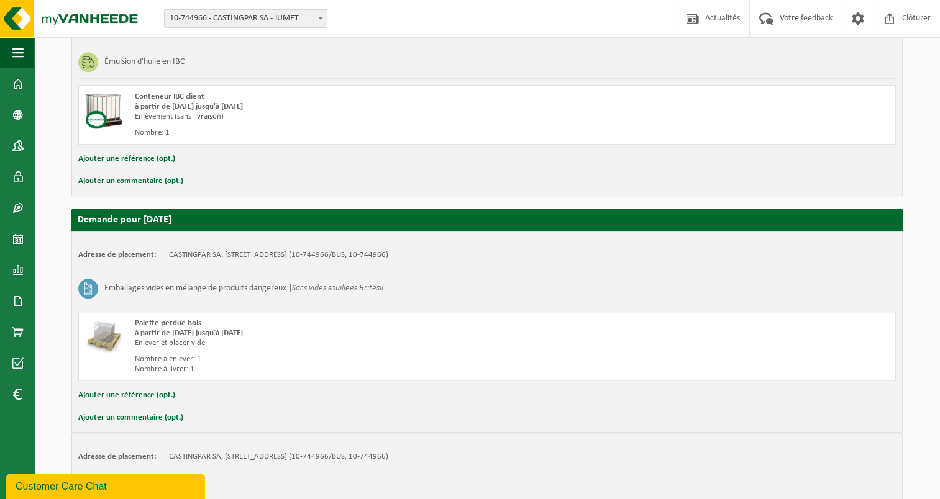
scroll to position [1129, 0]
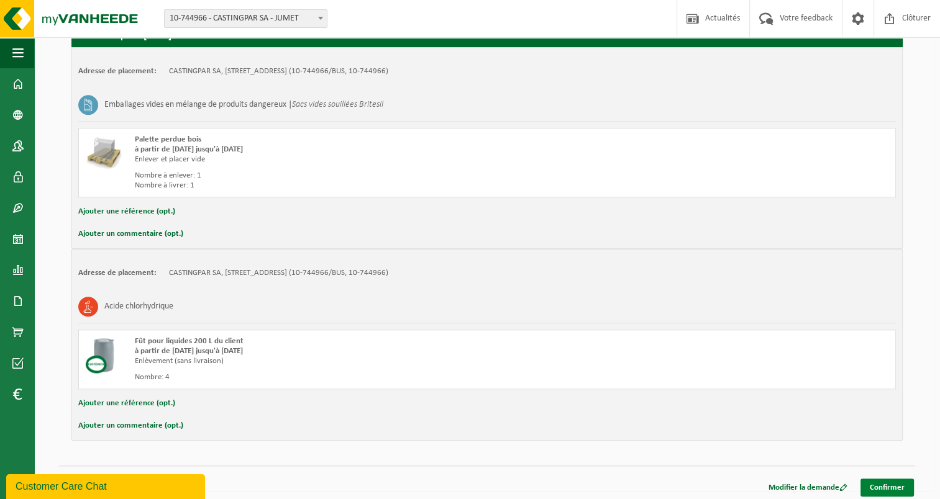
click at [887, 491] on link "Confirmer" at bounding box center [886, 488] width 53 height 18
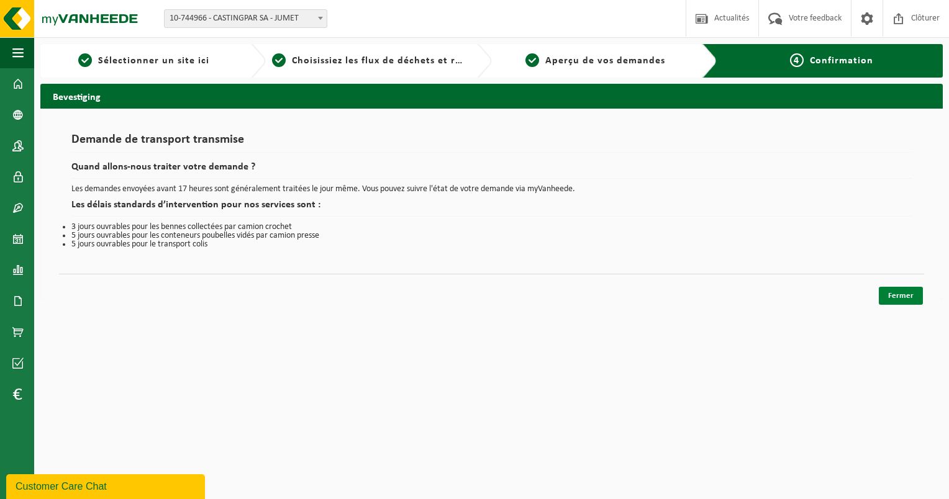
click at [898, 289] on link "Fermer" at bounding box center [901, 296] width 44 height 18
